Goal: Task Accomplishment & Management: Use online tool/utility

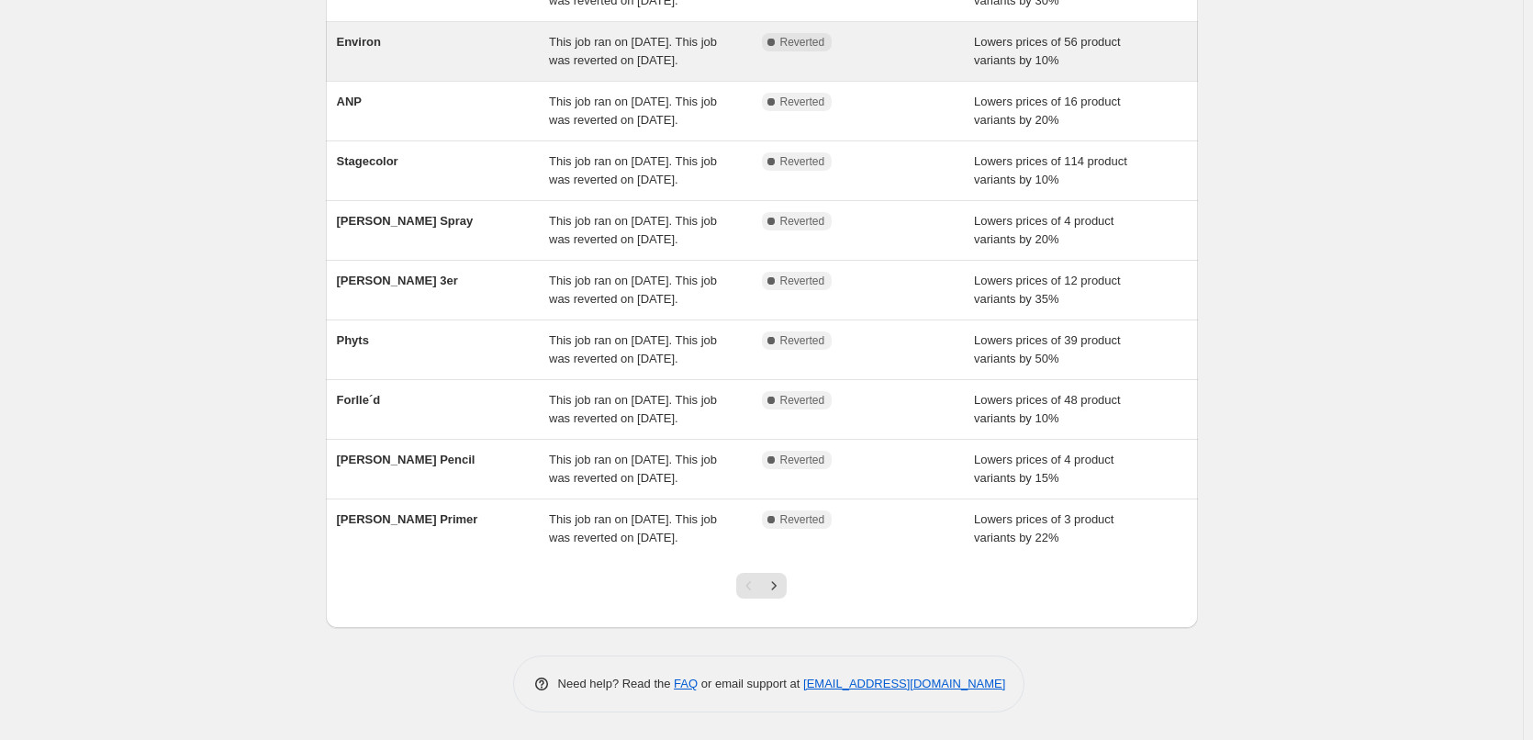
scroll to position [389, 0]
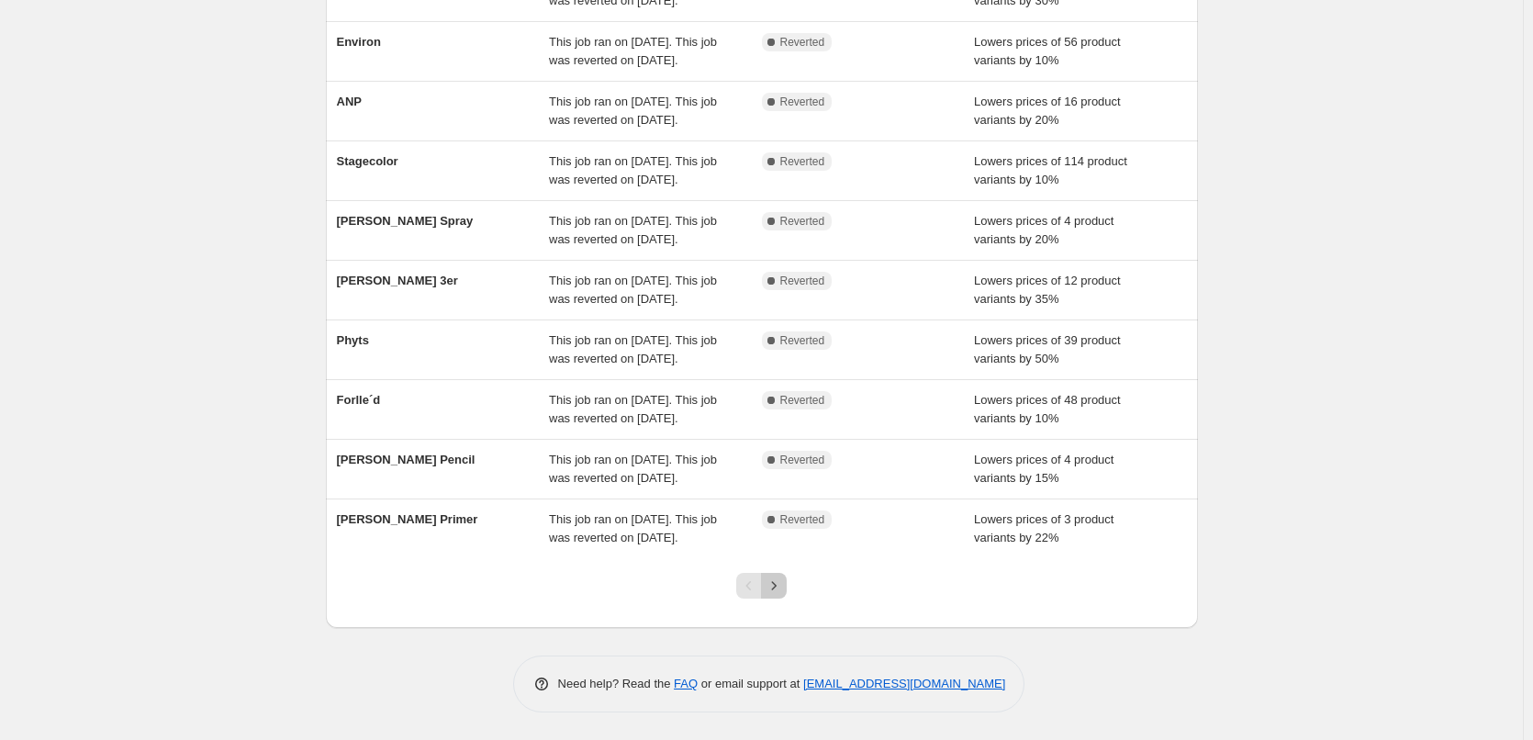
click at [783, 580] on icon "Next" at bounding box center [774, 585] width 18 height 18
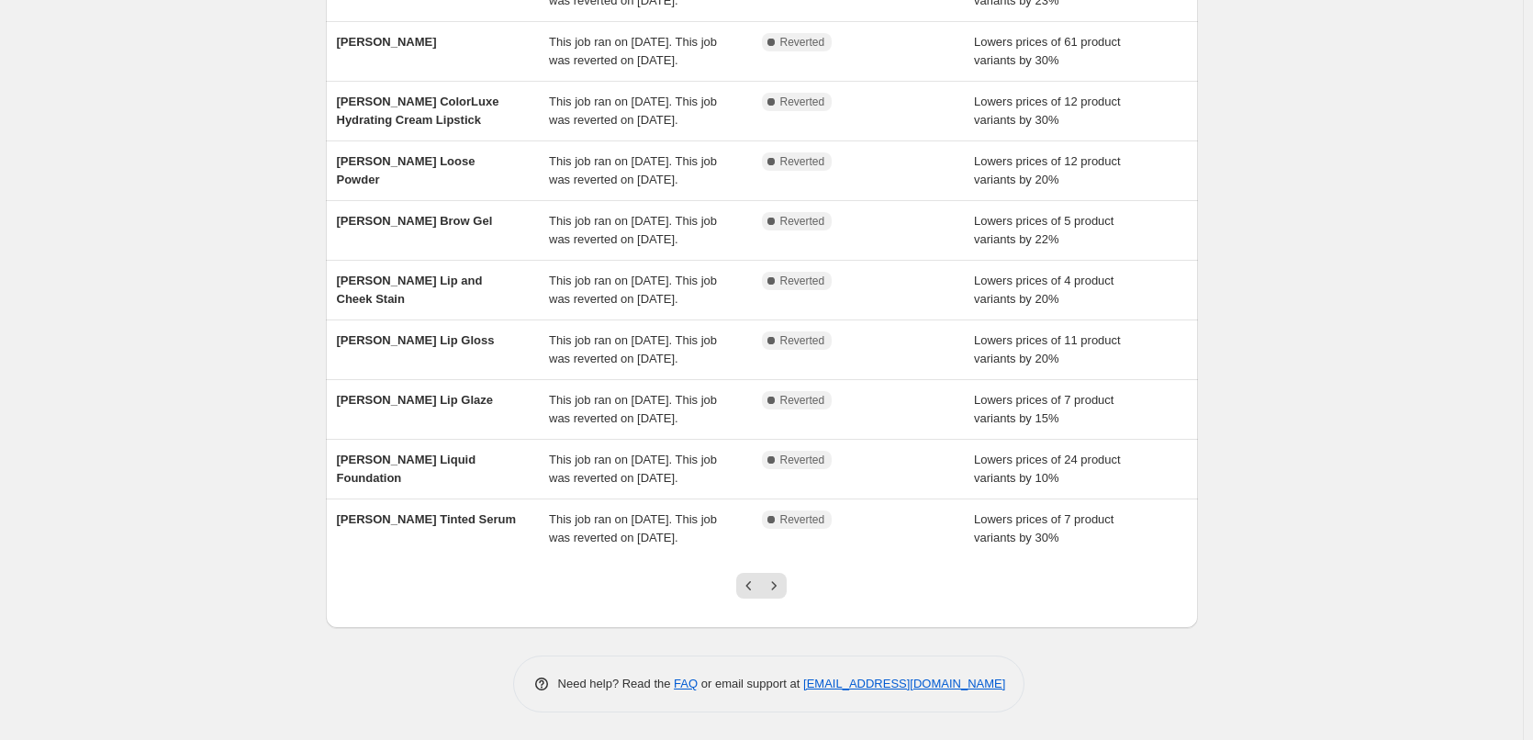
click at [783, 580] on icon "Next" at bounding box center [774, 585] width 18 height 18
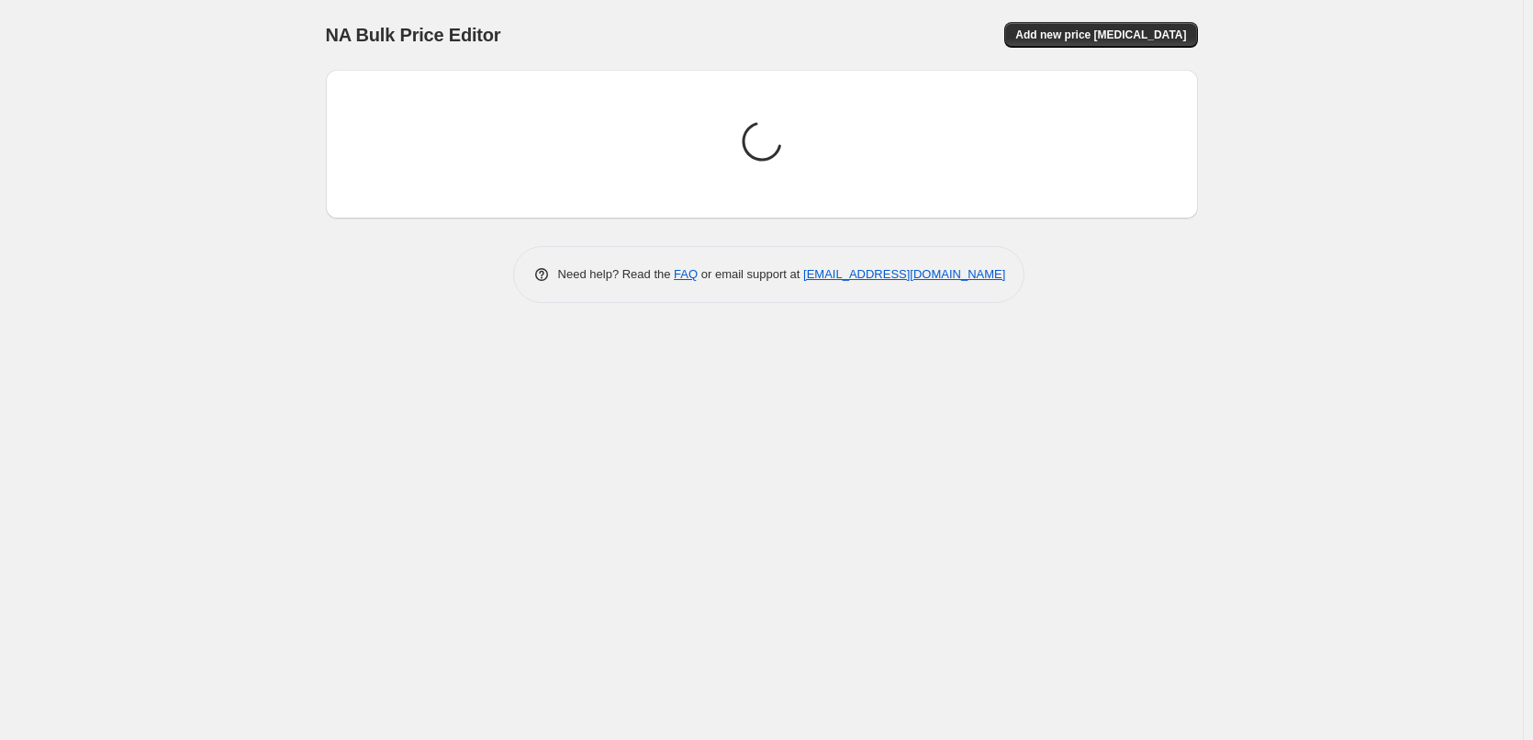
scroll to position [0, 0]
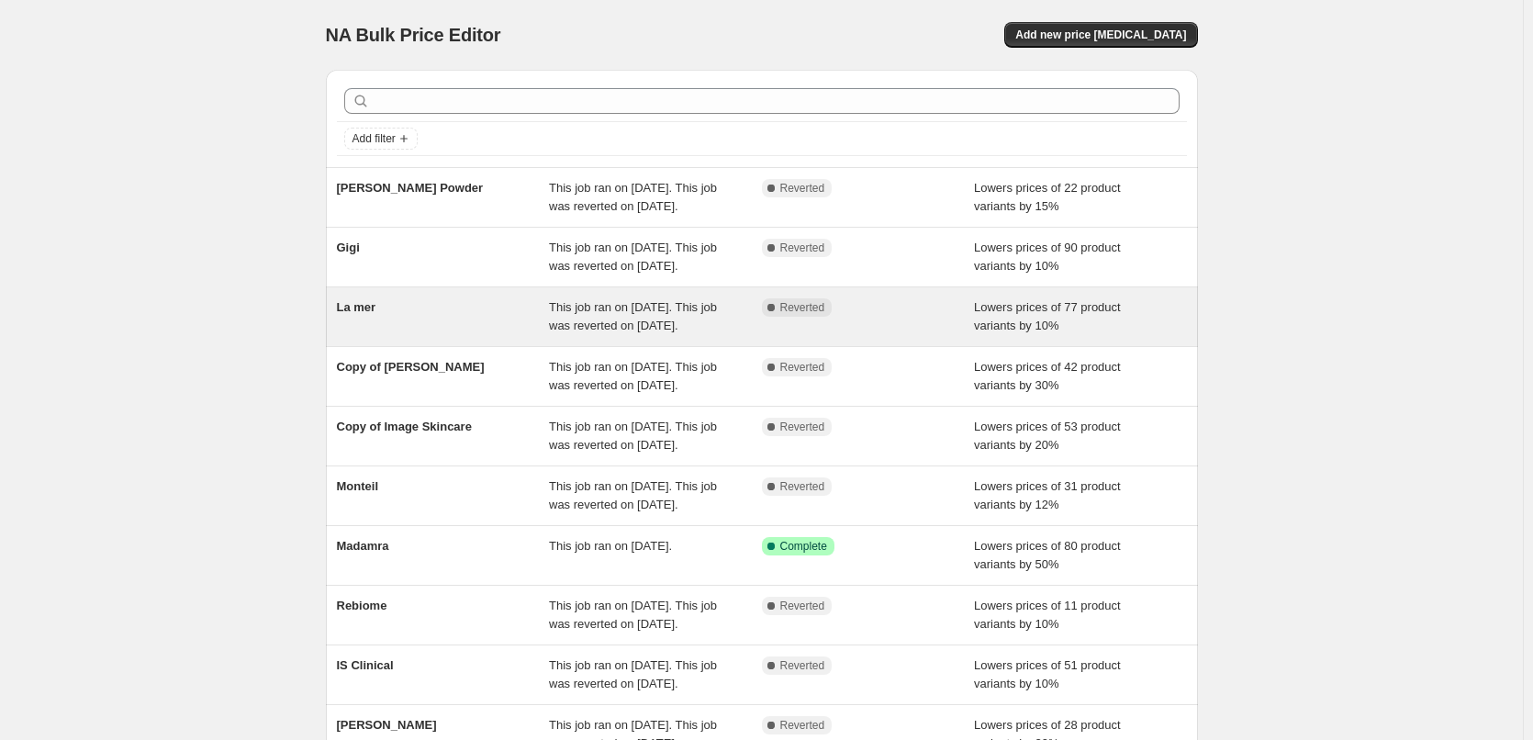
click at [381, 335] on div "La mer" at bounding box center [443, 316] width 213 height 37
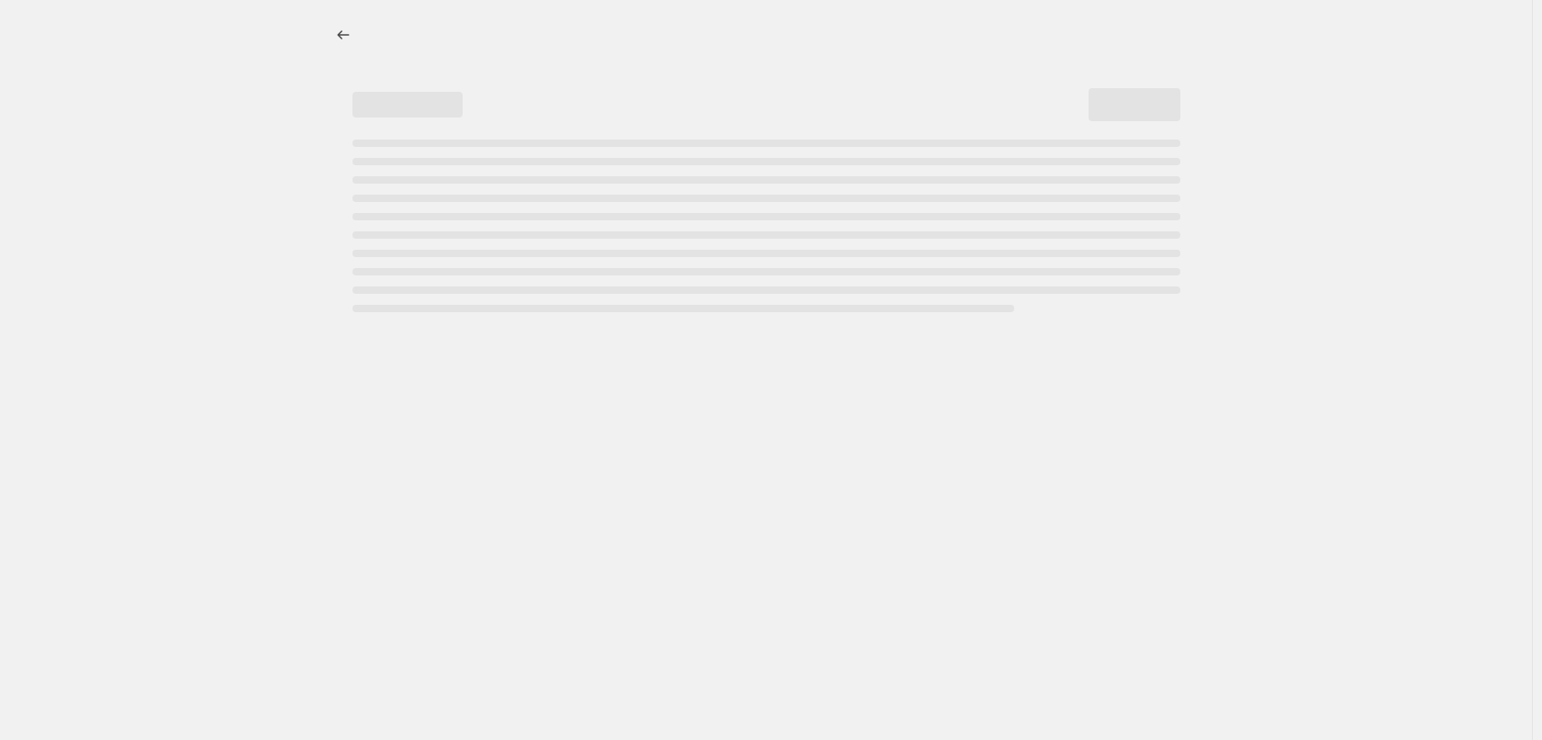
select select "percentage"
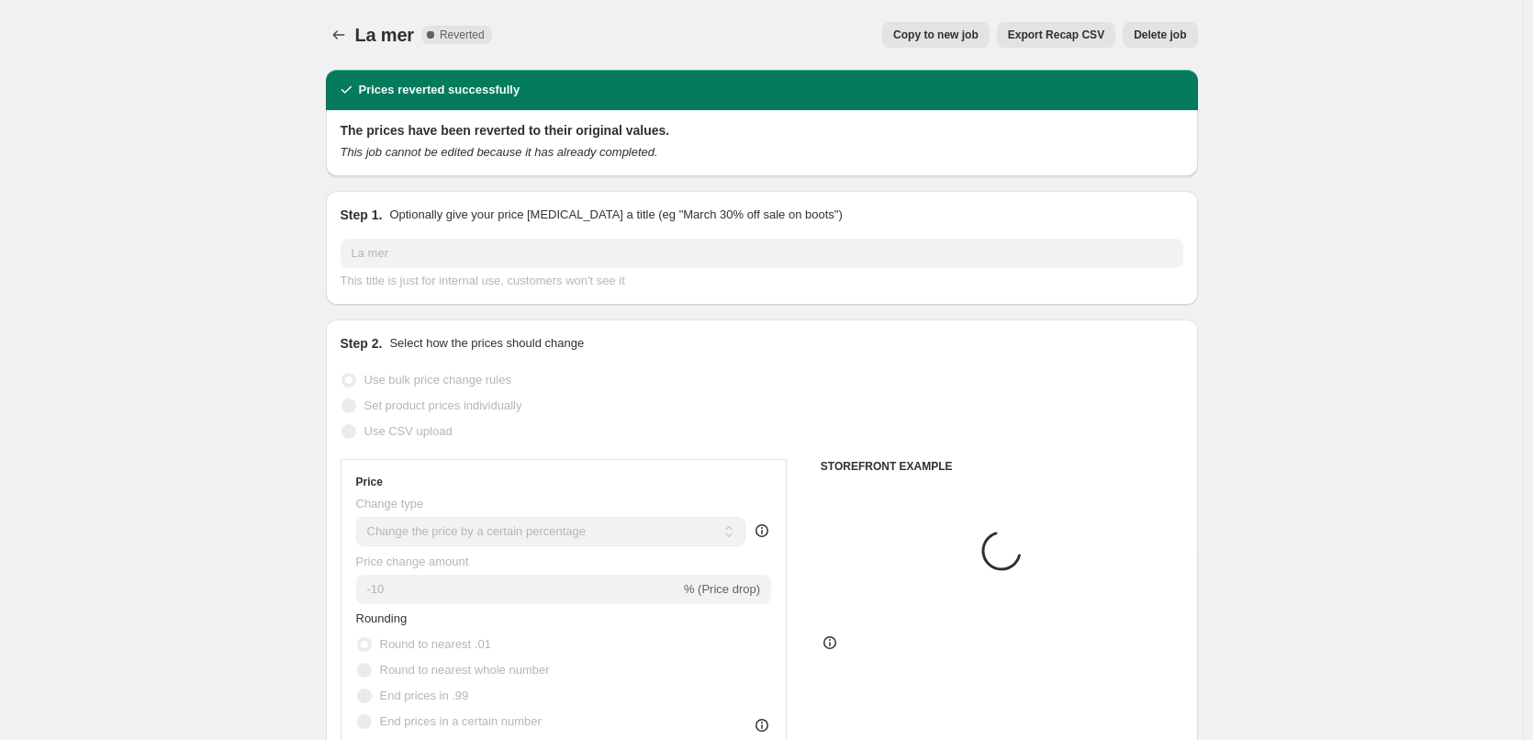
click at [1003, 25] on div "Copy to new job Export Recap CSV Delete job" at bounding box center [852, 35] width 691 height 26
click at [973, 36] on span "Copy to new job" at bounding box center [935, 35] width 85 height 15
select select "percentage"
select select "vendor"
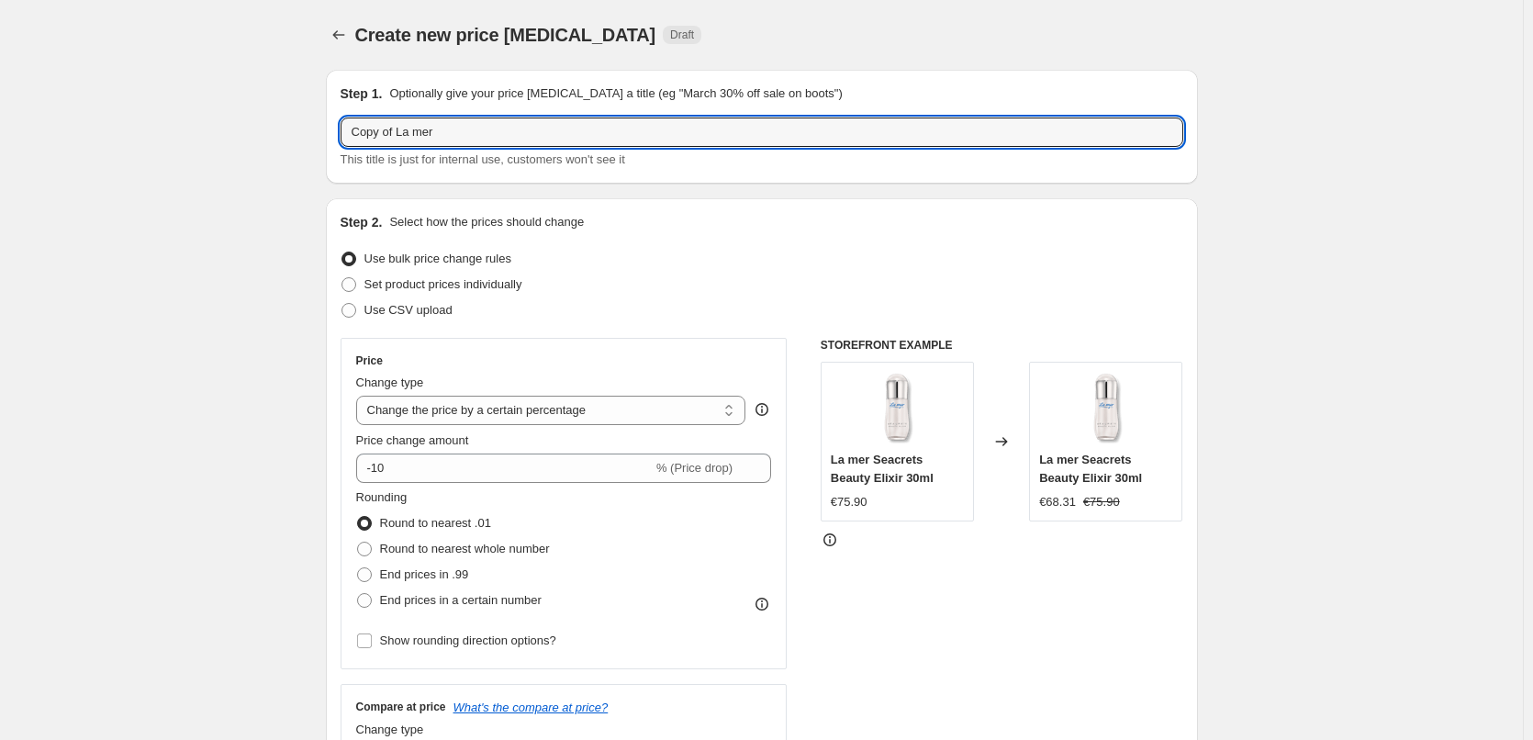
drag, startPoint x: 400, startPoint y: 133, endPoint x: 248, endPoint y: 134, distance: 152.4
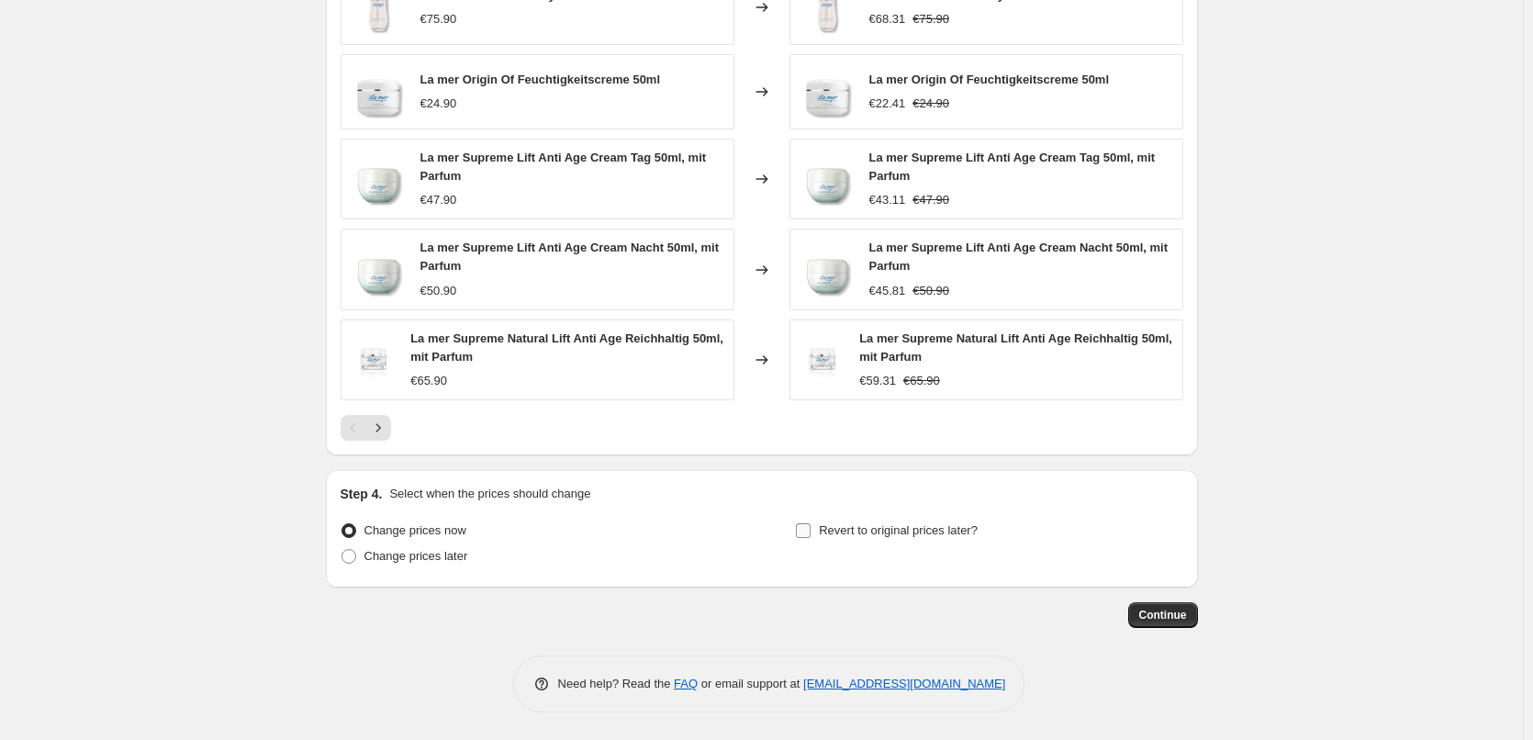
type input "La mer"
click at [893, 528] on span "Revert to original prices later?" at bounding box center [898, 530] width 159 height 14
click at [811, 528] on input "Revert to original prices later?" at bounding box center [803, 530] width 15 height 15
checkbox input "true"
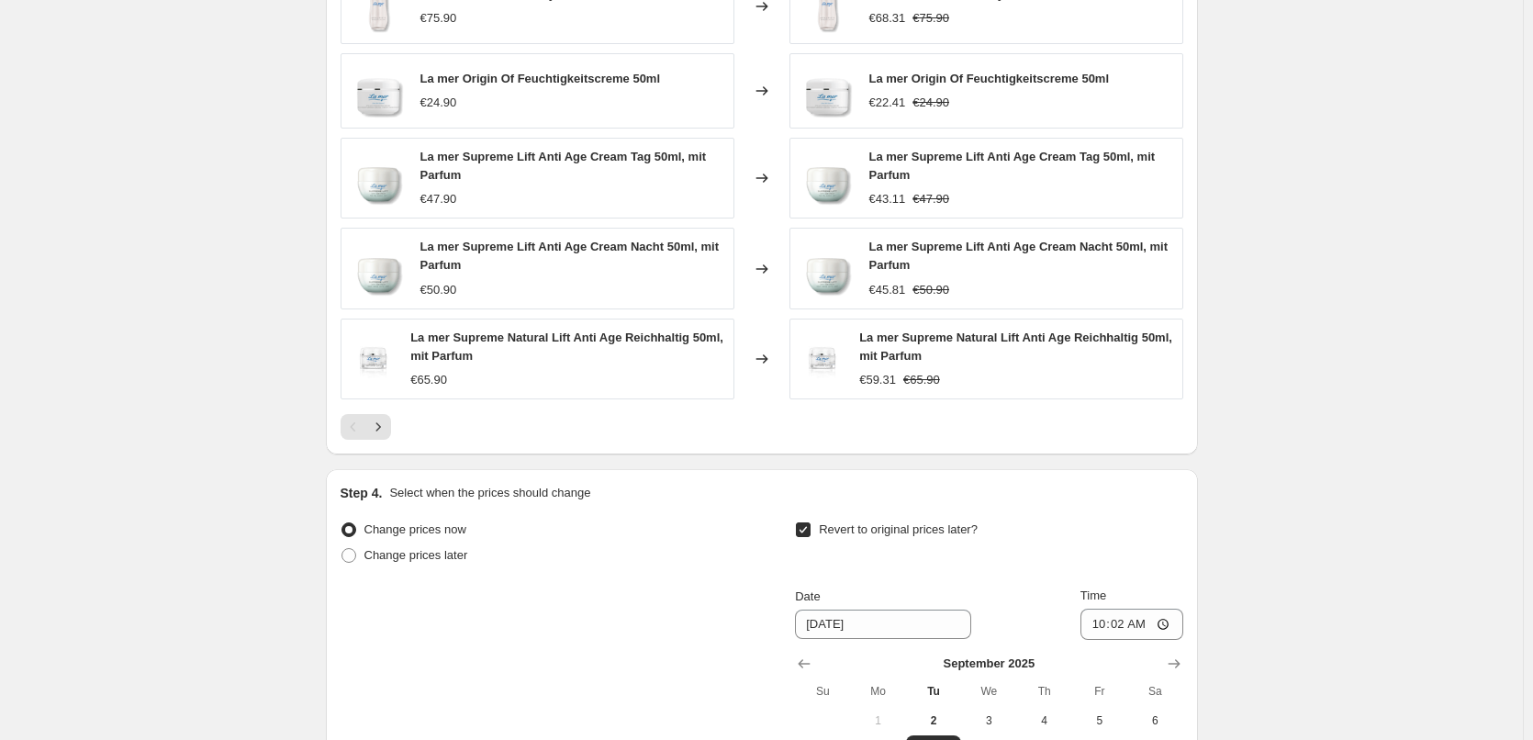
scroll to position [1634, 0]
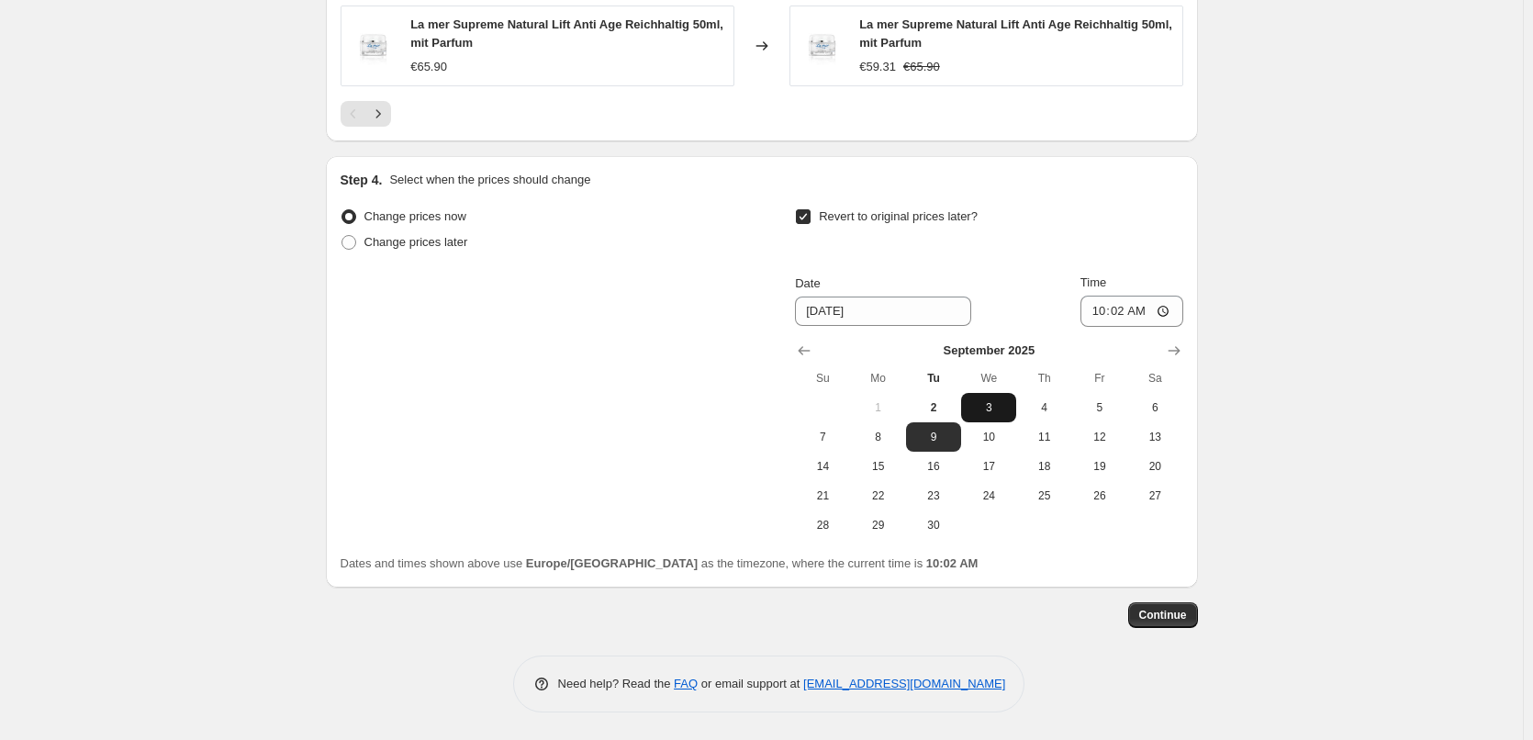
click at [1004, 405] on span "3" at bounding box center [988, 407] width 40 height 15
type input "9/3/2025"
click at [1099, 316] on input "10:02" at bounding box center [1131, 311] width 103 height 31
type input "03:00"
click at [1174, 623] on button "Continue" at bounding box center [1163, 615] width 70 height 26
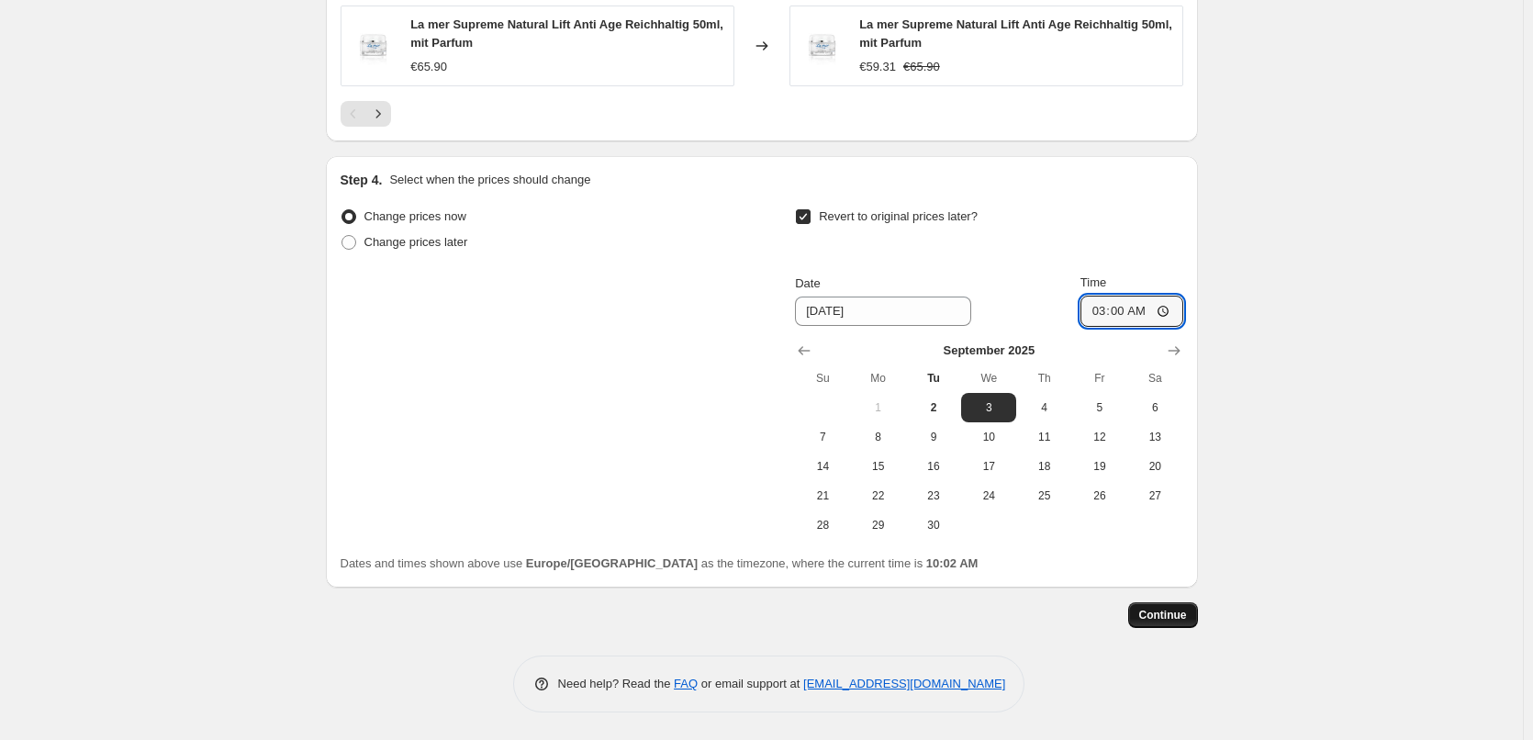
scroll to position [0, 0]
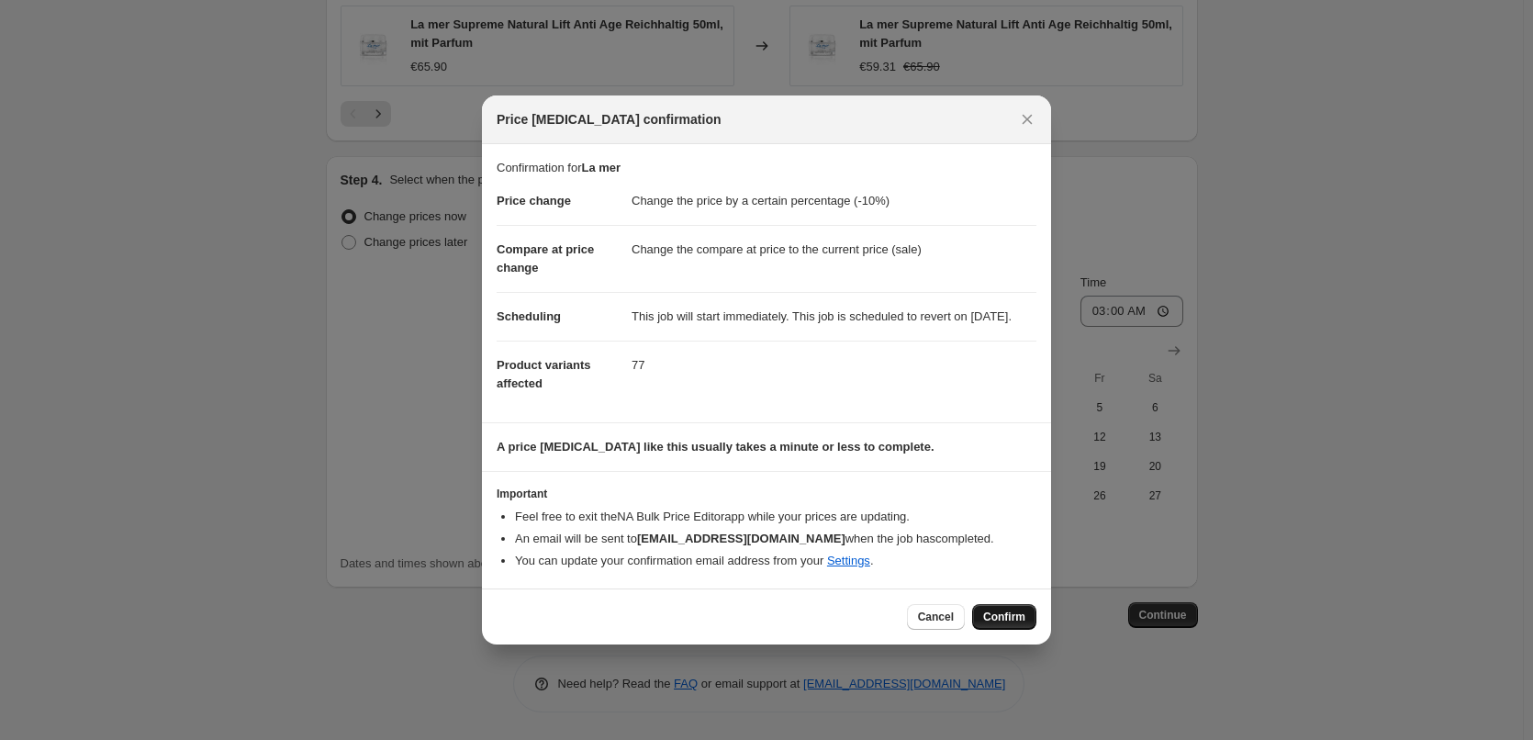
click at [986, 624] on span "Confirm" at bounding box center [1004, 617] width 42 height 15
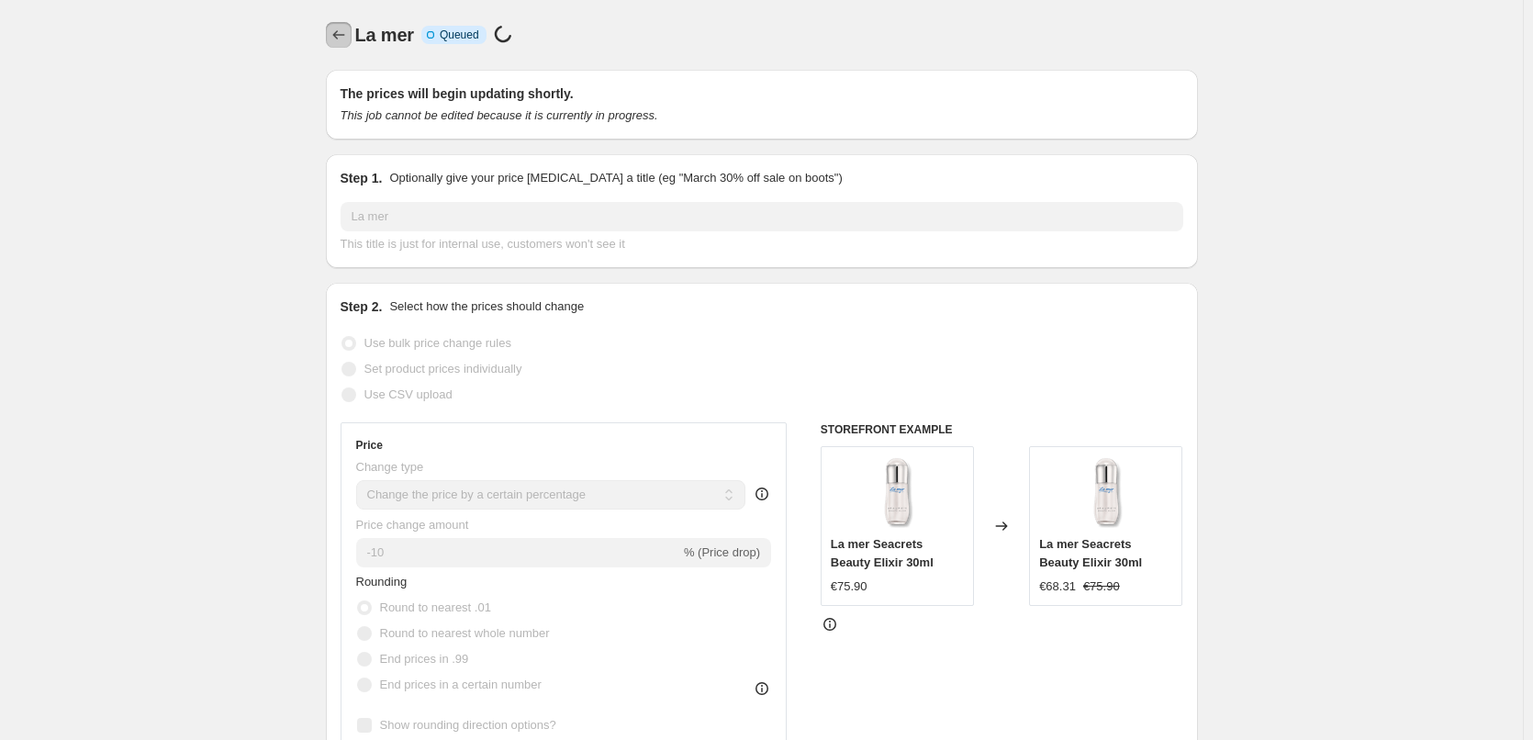
click at [340, 41] on icon "Price change jobs" at bounding box center [339, 35] width 18 height 18
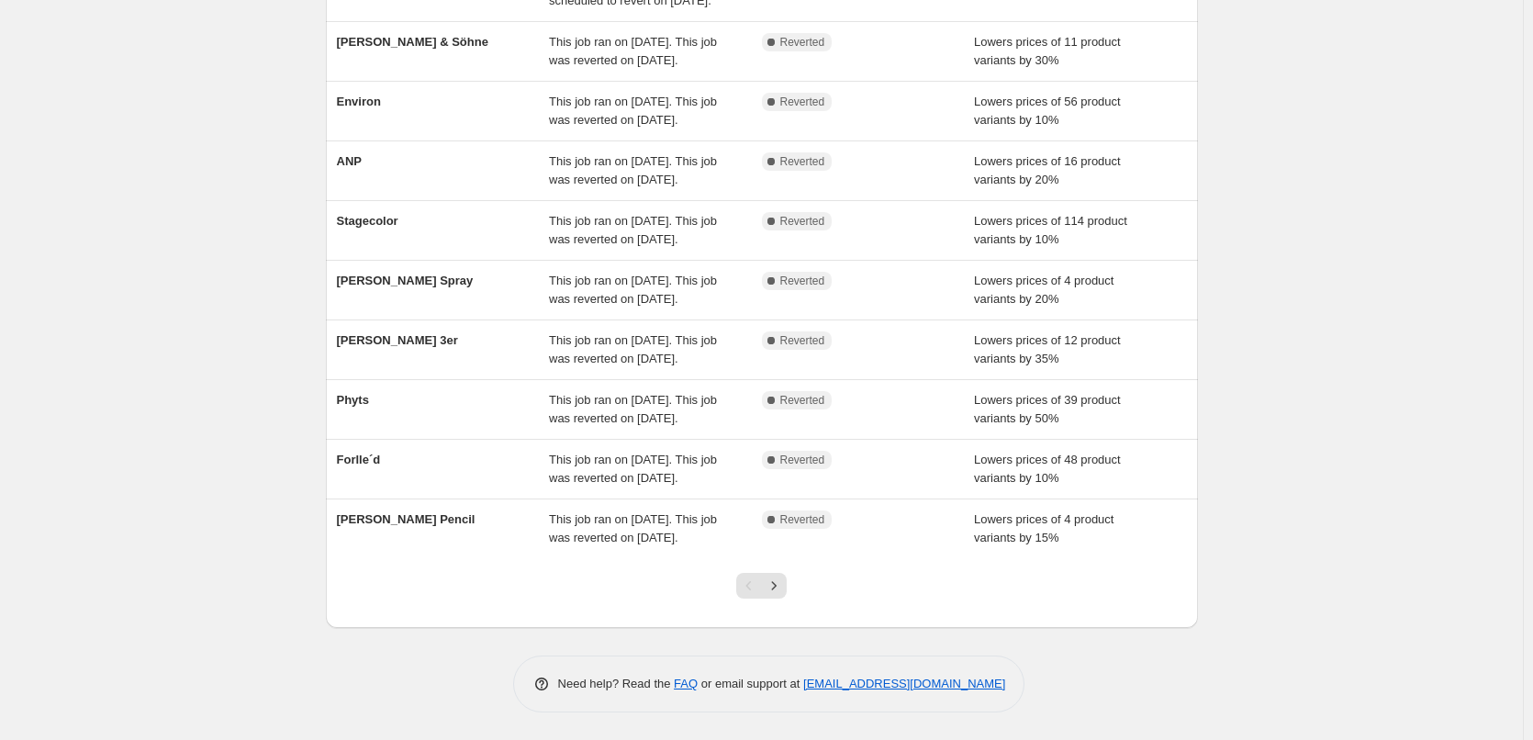
scroll to position [389, 0]
click at [775, 580] on icon "Next" at bounding box center [774, 585] width 18 height 18
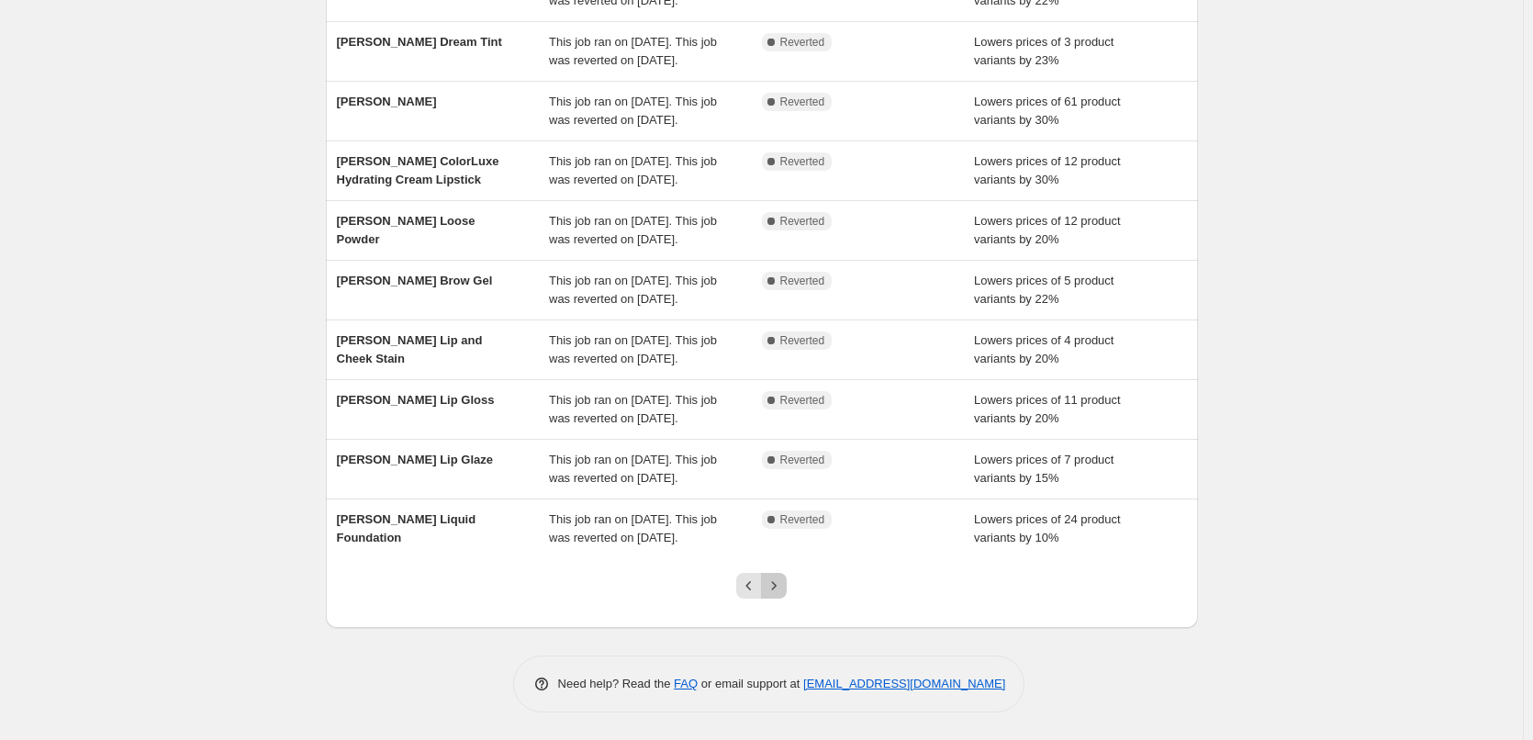
click at [775, 580] on icon "Next" at bounding box center [774, 585] width 18 height 18
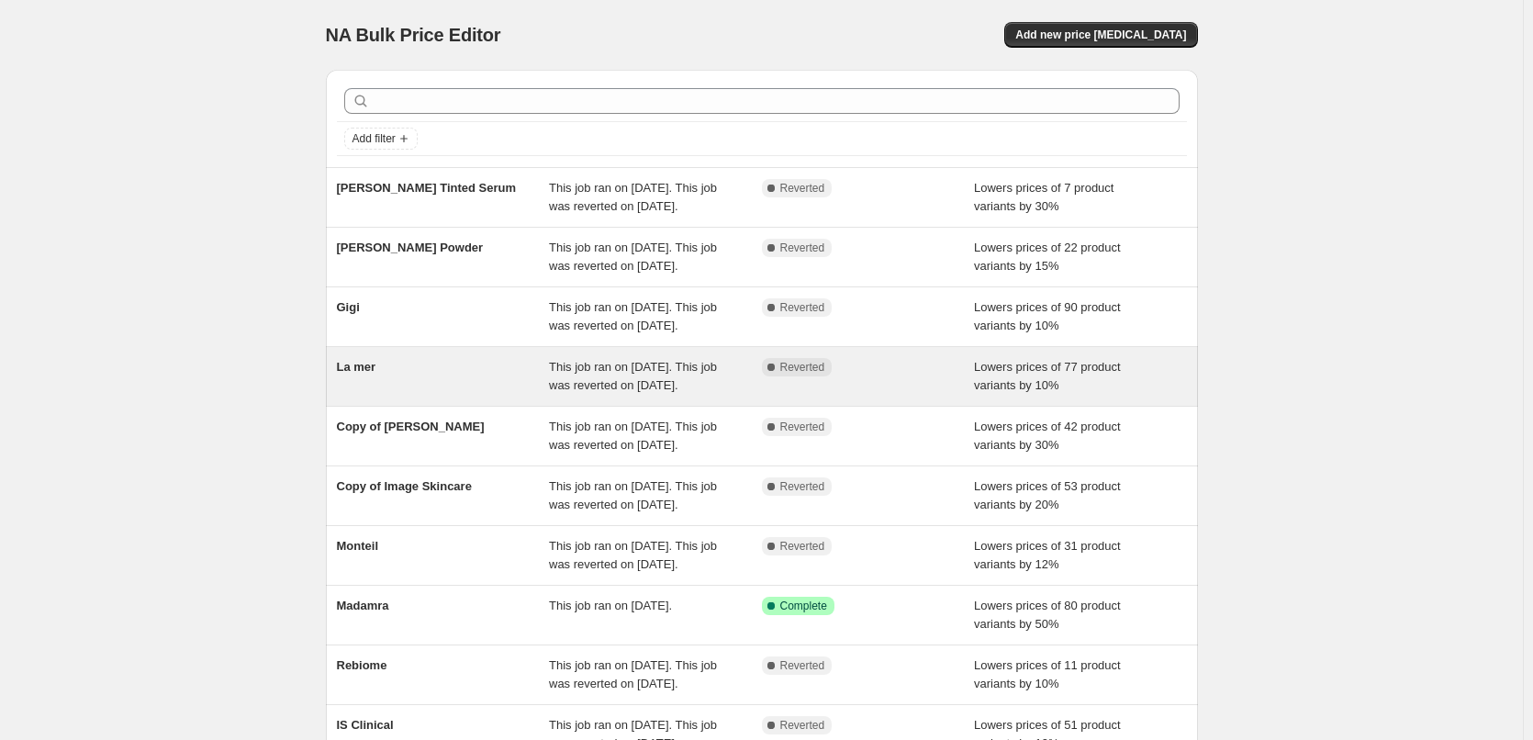
click at [365, 406] on div "La mer This job ran on September 1, 2025. This job was reverted on September 2,…" at bounding box center [762, 376] width 872 height 59
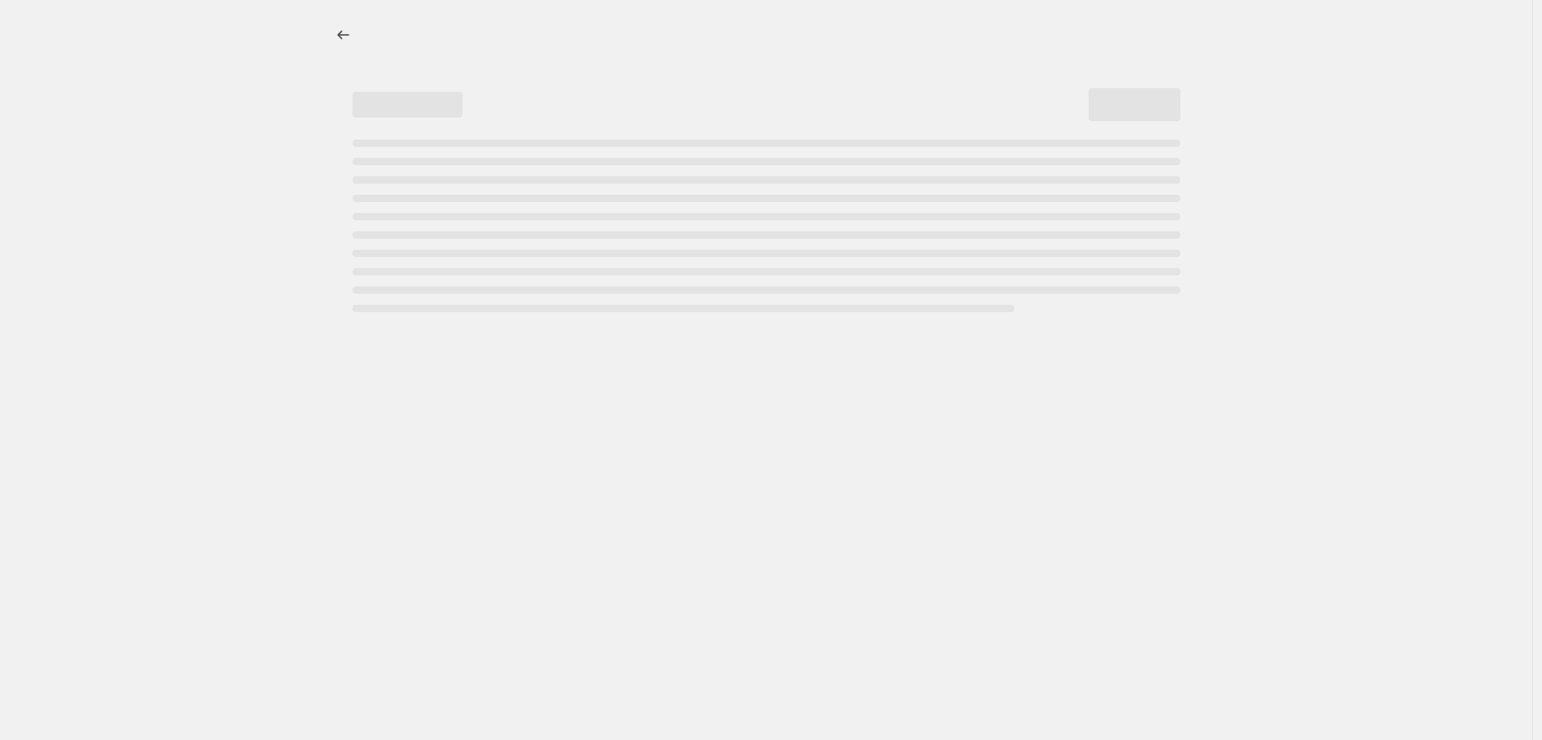
select select "percentage"
select select "vendor"
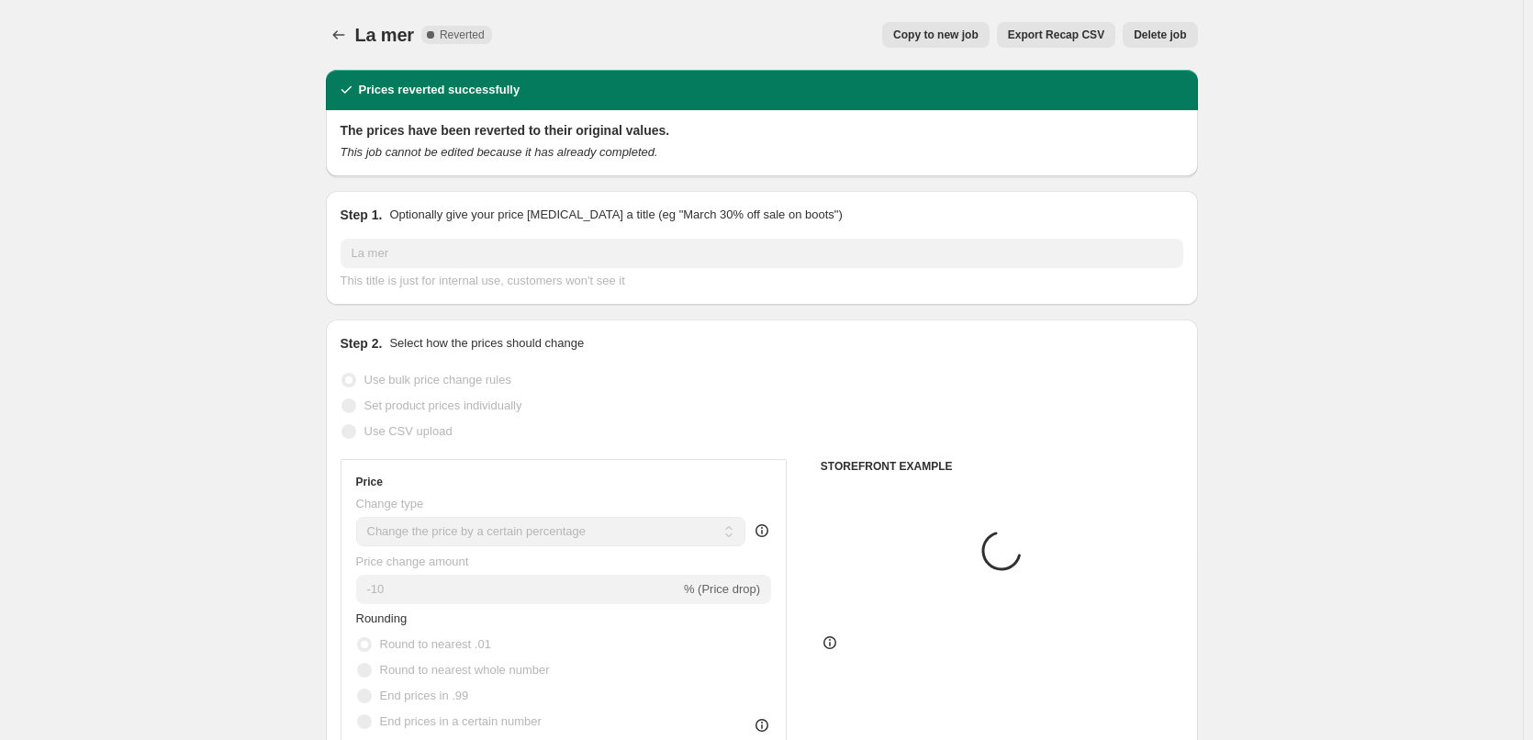
click at [1169, 29] on span "Delete job" at bounding box center [1160, 35] width 52 height 15
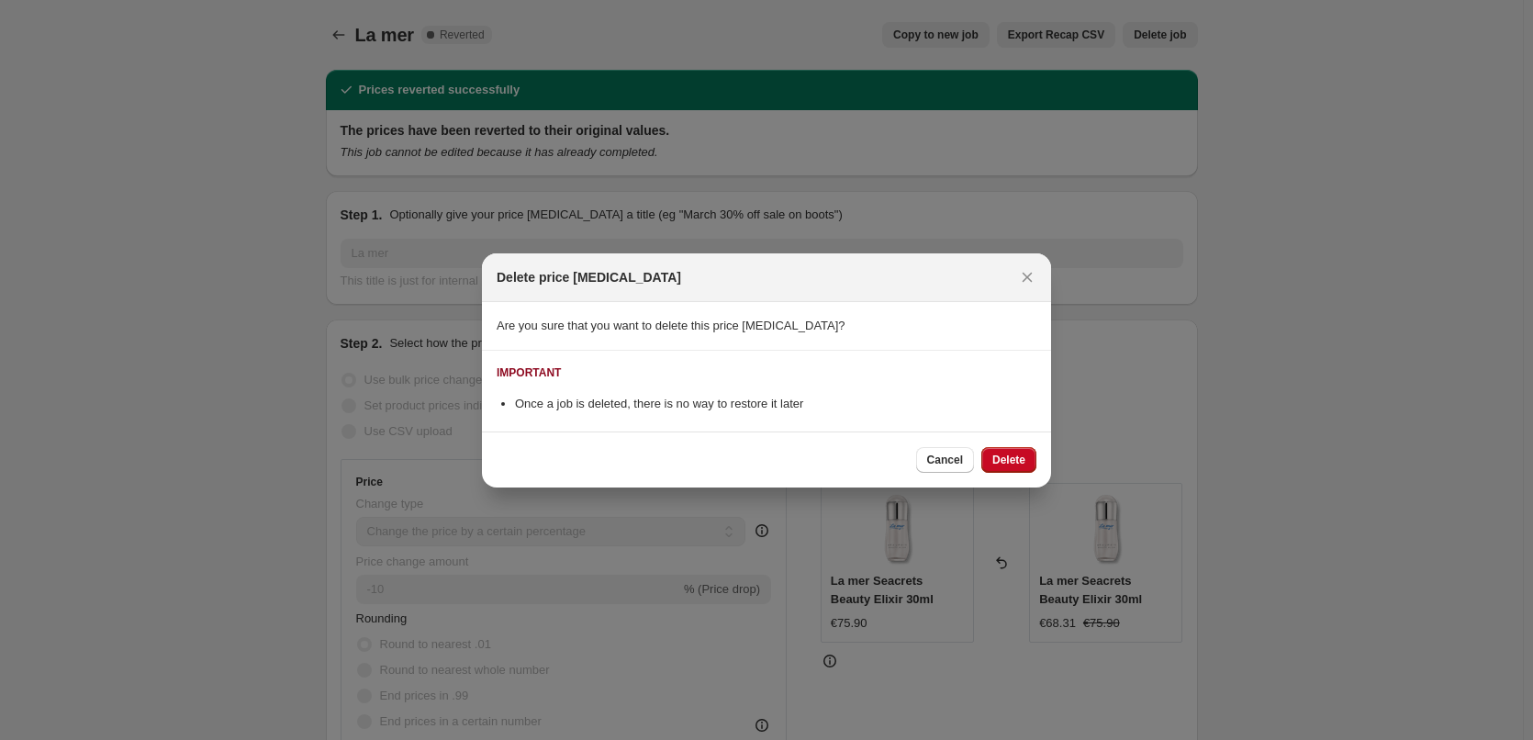
click at [1011, 475] on div "Cancel Delete" at bounding box center [766, 459] width 569 height 56
click at [1007, 451] on button "Delete" at bounding box center [1008, 460] width 55 height 26
